Goal: Transaction & Acquisition: Subscribe to service/newsletter

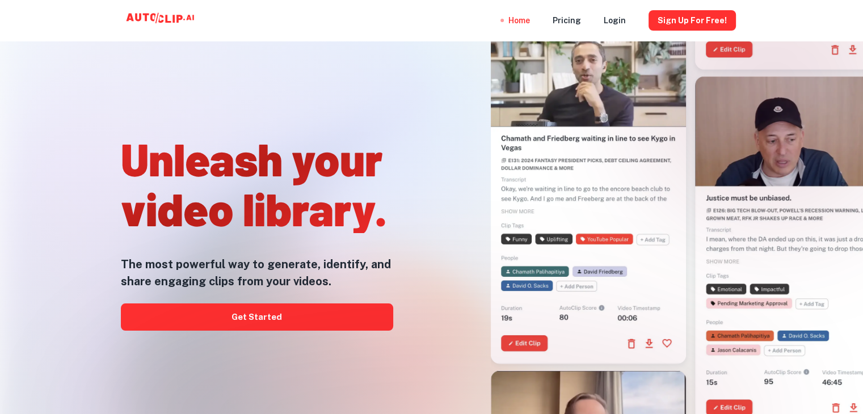
click at [271, 316] on div at bounding box center [431, 414] width 691 height 227
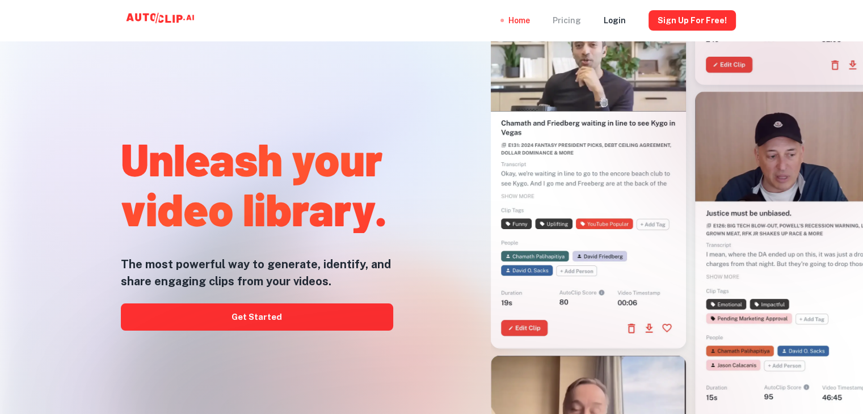
click at [565, 15] on div "Pricing" at bounding box center [567, 20] width 28 height 41
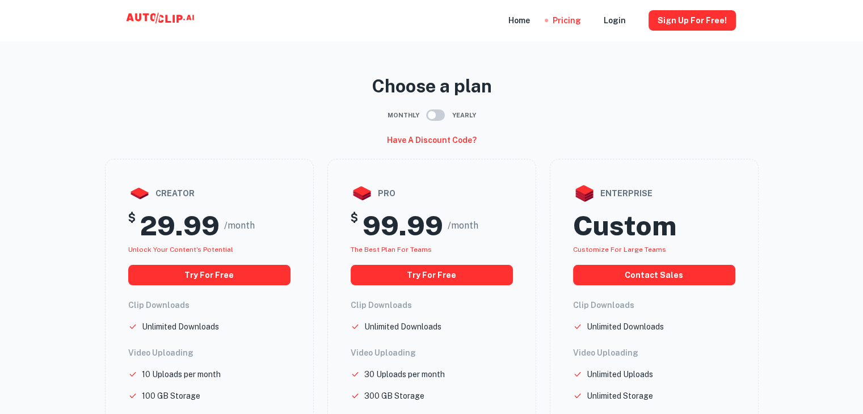
click at [442, 112] on input "checkbox" at bounding box center [432, 115] width 65 height 22
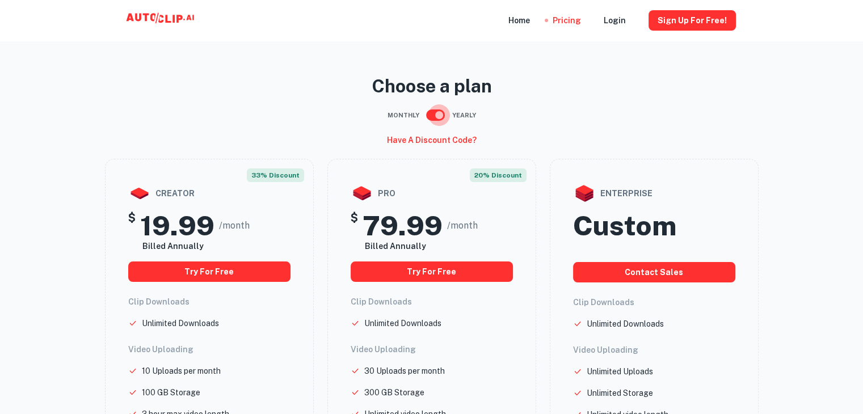
click at [432, 112] on input "checkbox" at bounding box center [439, 115] width 65 height 22
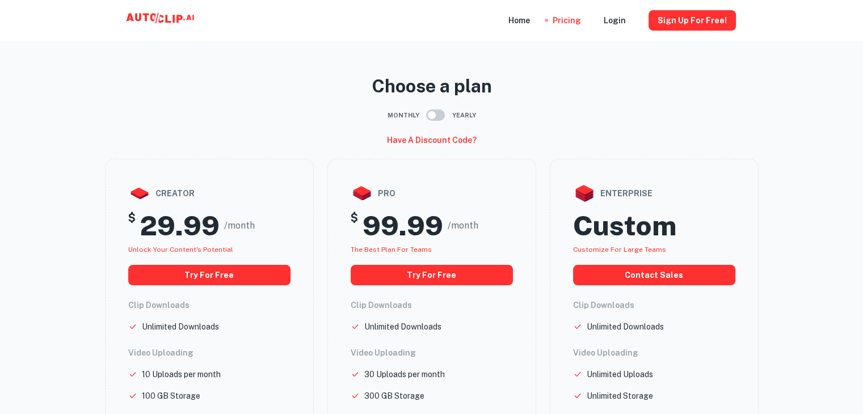
click at [432, 112] on input "checkbox" at bounding box center [432, 115] width 65 height 22
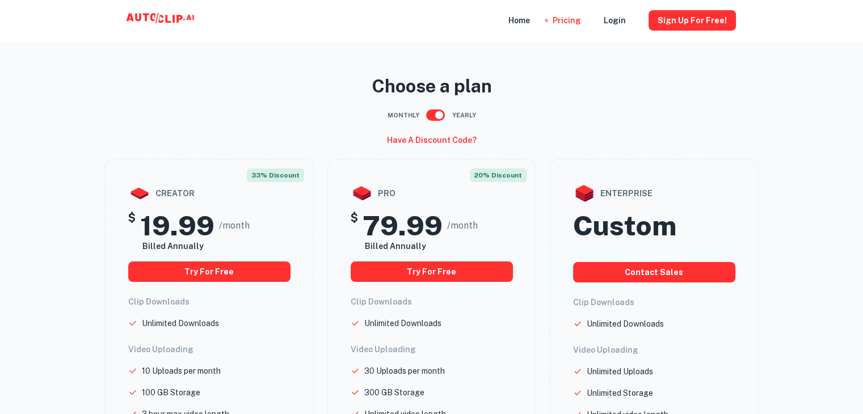
click at [432, 112] on input "checkbox" at bounding box center [439, 115] width 65 height 22
checkbox input "false"
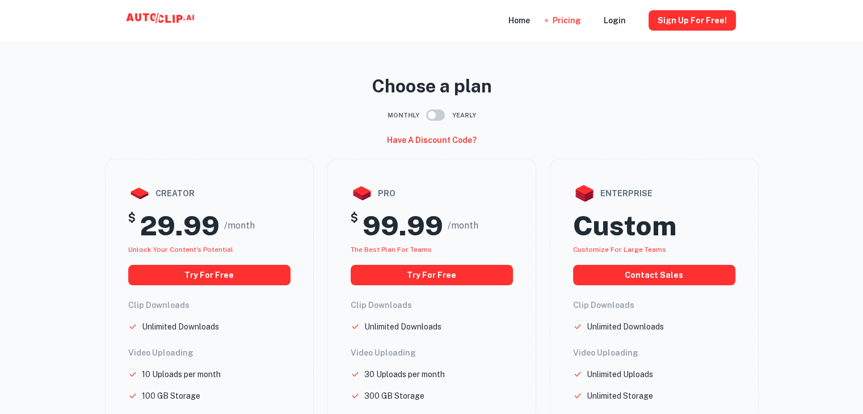
click at [139, 16] on icon at bounding box center [162, 20] width 114 height 23
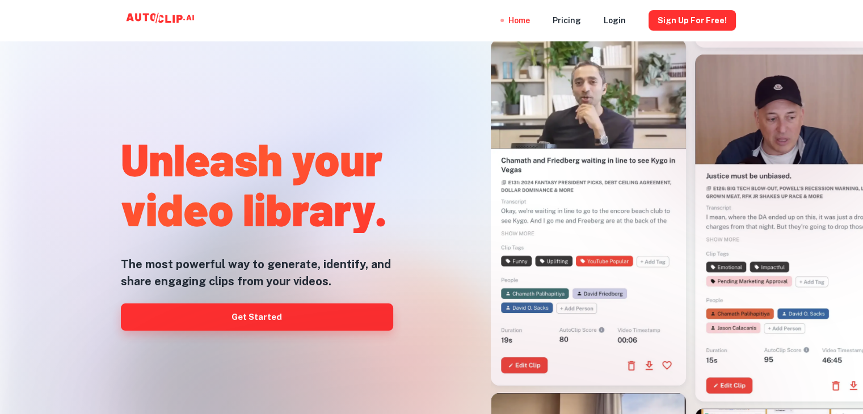
click at [219, 318] on link "Get Started" at bounding box center [257, 317] width 273 height 27
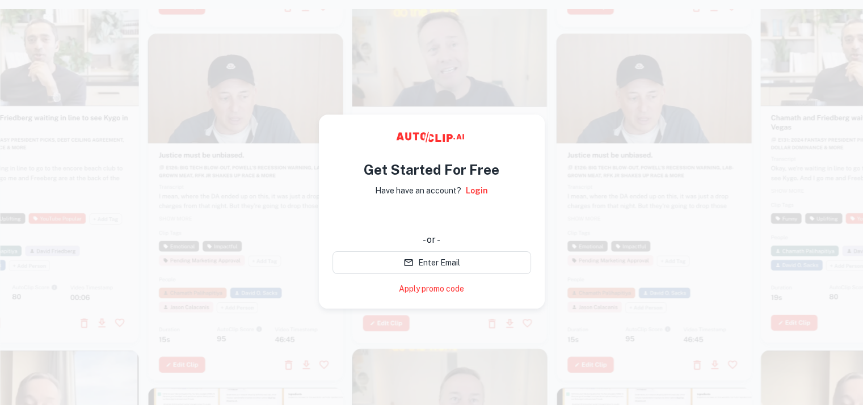
click at [393, 355] on video at bounding box center [450, 398] width 195 height 98
